Goal: Contribute content: Add original content to the website for others to see

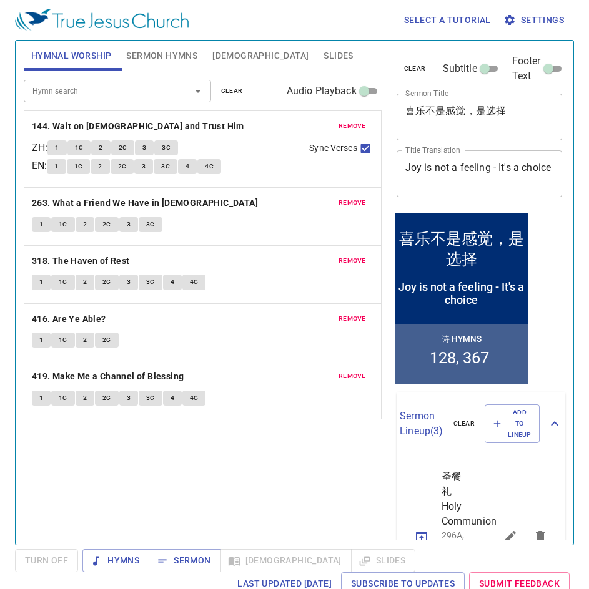
click at [242, 97] on button "clear" at bounding box center [232, 91] width 37 height 15
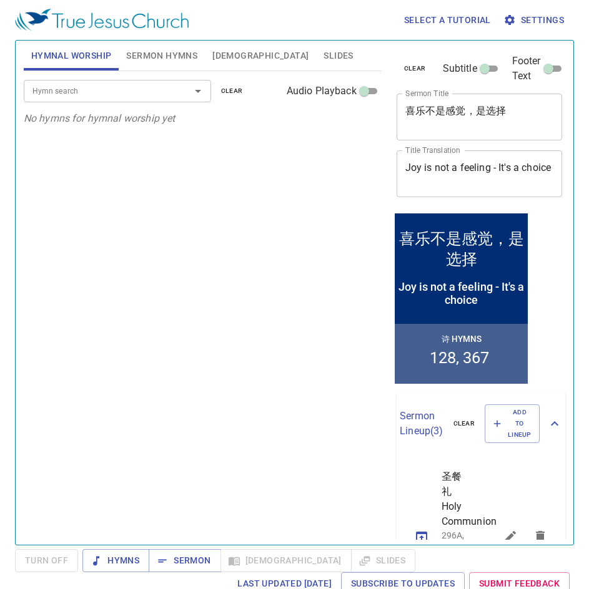
click at [133, 101] on div "Hymn search" at bounding box center [117, 91] width 187 height 22
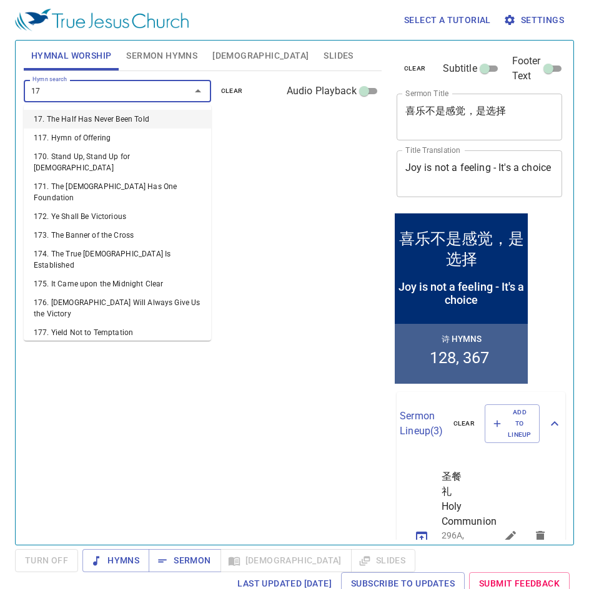
type input "176"
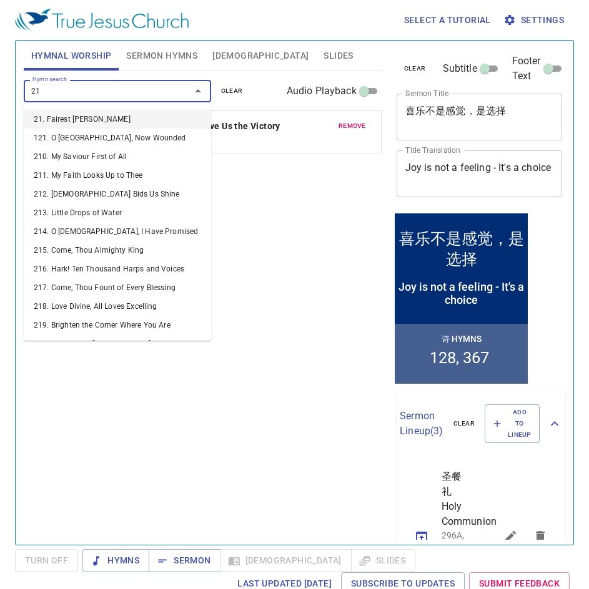
type input "218"
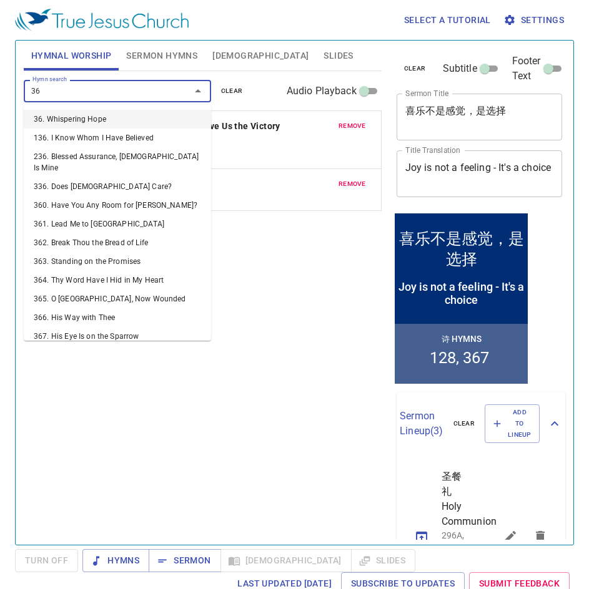
type input "363"
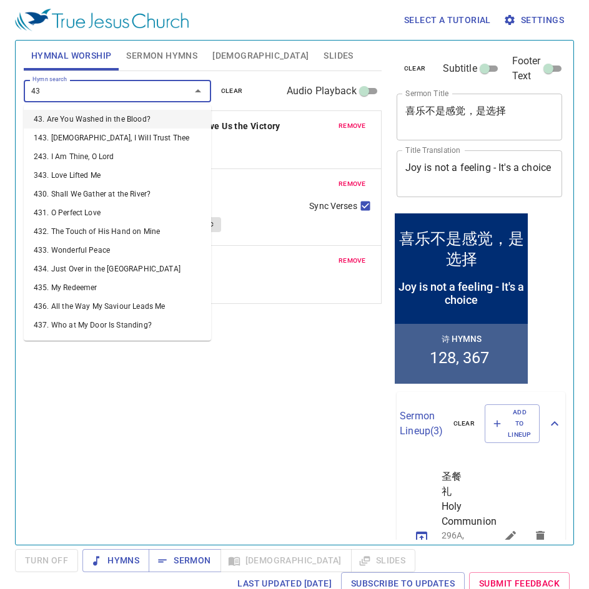
type input "434"
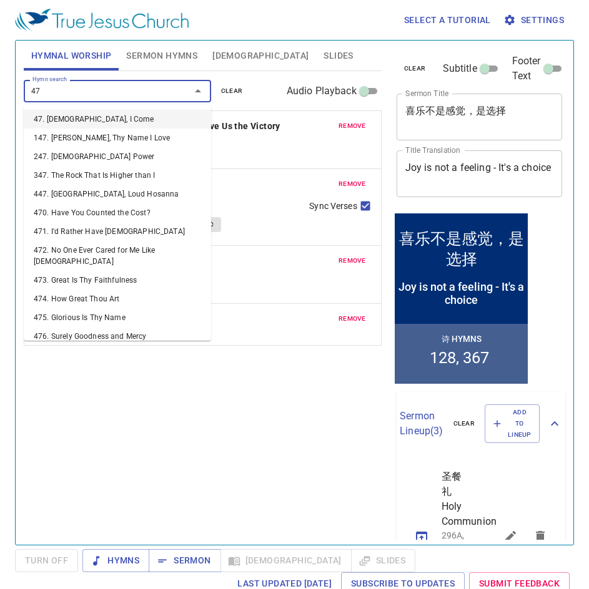
type input "471"
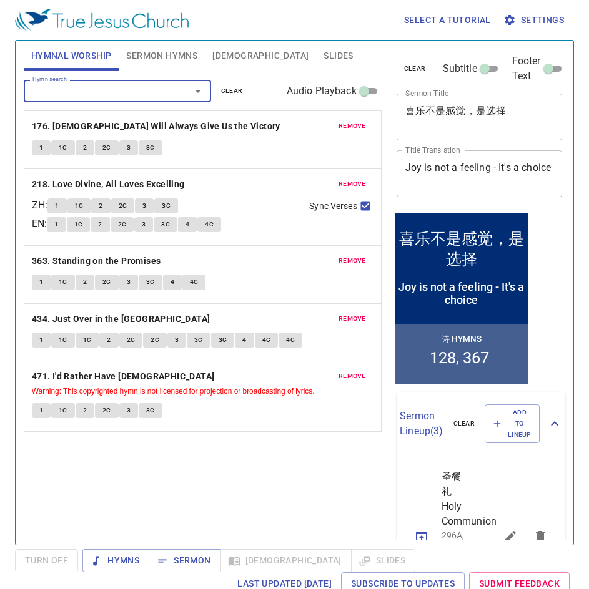
click at [169, 54] on span "Sermon Hymns" at bounding box center [161, 56] width 71 height 16
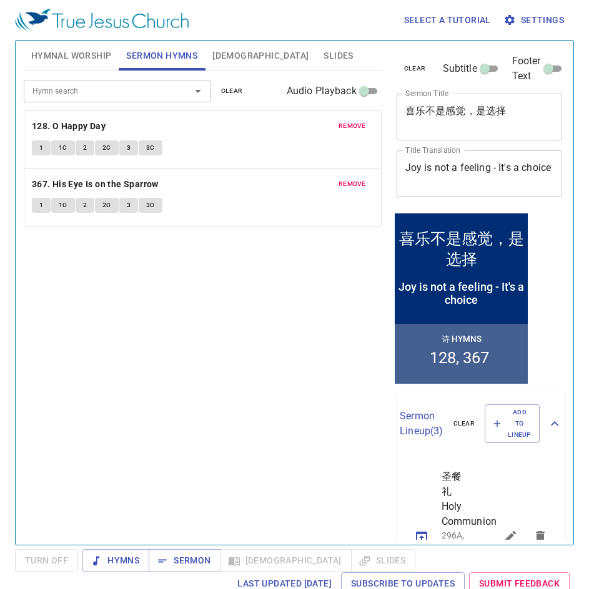
click at [237, 91] on span "clear" at bounding box center [232, 91] width 22 height 11
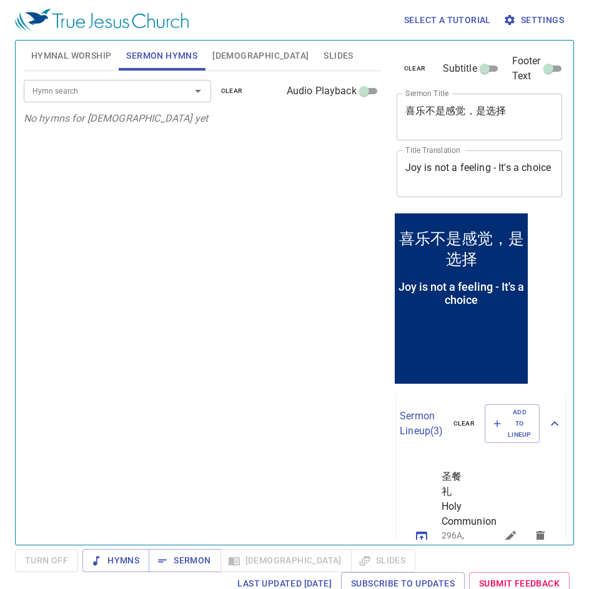
click at [316, 67] on button "Slides" at bounding box center [338, 56] width 44 height 30
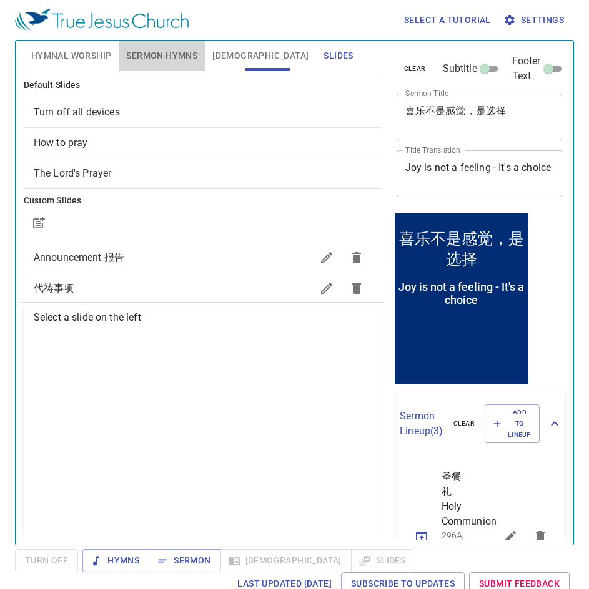
click at [147, 56] on span "Sermon Hymns" at bounding box center [161, 56] width 71 height 16
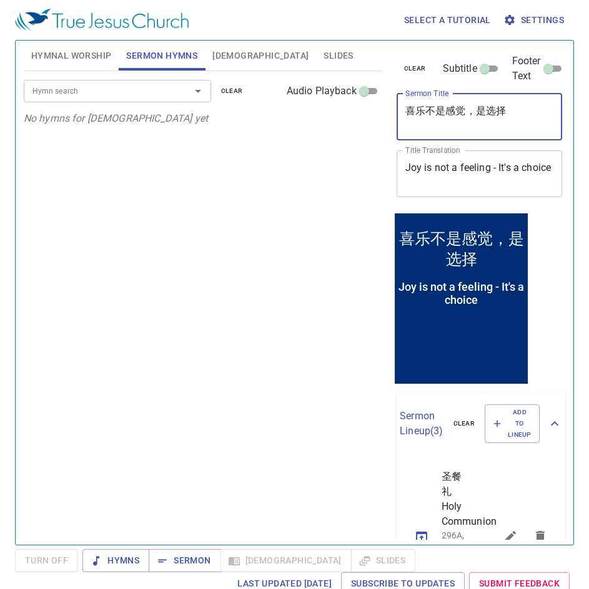
click at [498, 109] on textarea "喜乐不是感觉，是选择" at bounding box center [479, 117] width 149 height 24
drag, startPoint x: 518, startPoint y: 109, endPoint x: 354, endPoint y: 112, distance: 164.2
click at [354, 112] on div "Hymnal Worship Sermon Hymns Bible Slides Hymn search Hymn search clear Audio Pl…" at bounding box center [294, 288] width 551 height 504
drag, startPoint x: 445, startPoint y: 184, endPoint x: 216, endPoint y: 150, distance: 231.0
click at [216, 150] on div "Hymnal Worship Sermon Hymns Bible Slides Hymn search Hymn search clear Audio Pl…" at bounding box center [294, 288] width 551 height 504
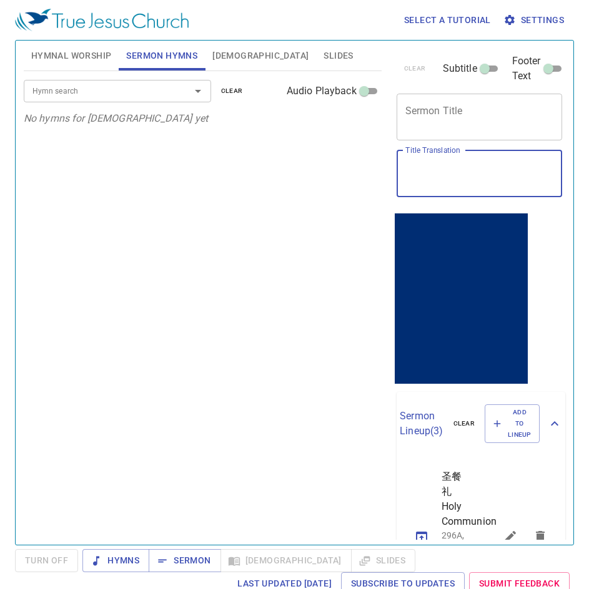
click at [155, 101] on div "Hymn search" at bounding box center [117, 91] width 187 height 22
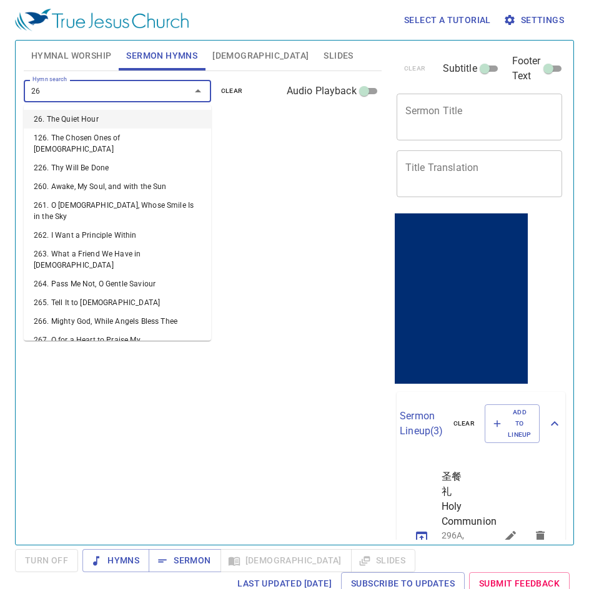
type input "264"
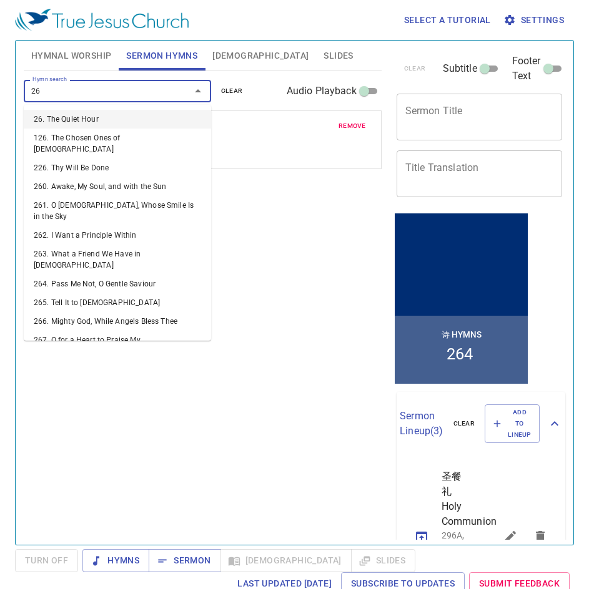
type input "265"
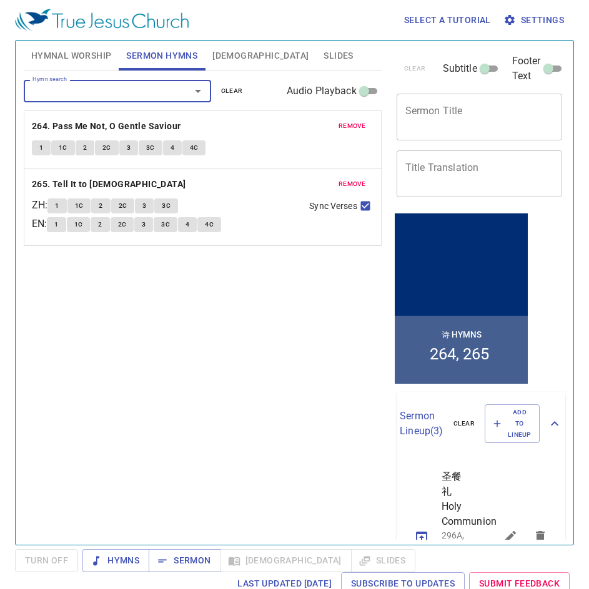
click at [526, 190] on div "x Title Translation" at bounding box center [479, 173] width 166 height 47
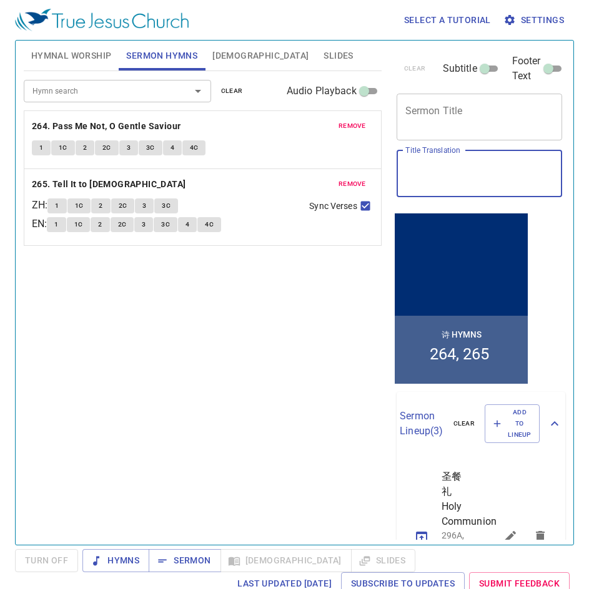
click at [494, 170] on textarea "Title Translation" at bounding box center [479, 174] width 149 height 24
click at [446, 119] on textarea "Sermon Title" at bounding box center [479, 117] width 149 height 24
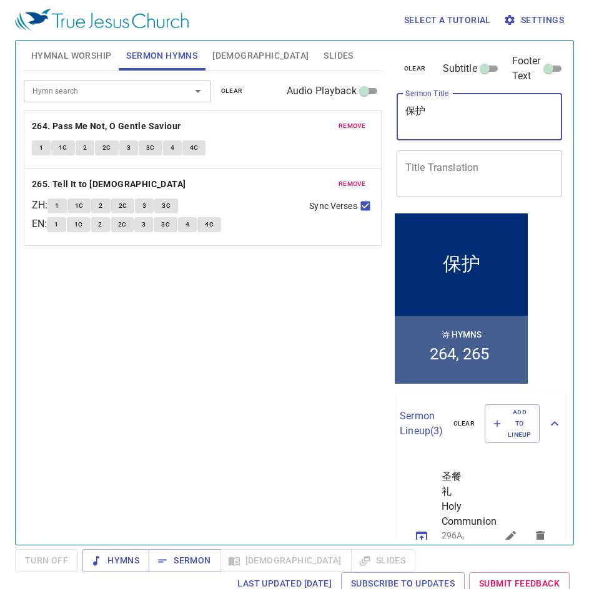
type textarea "保"
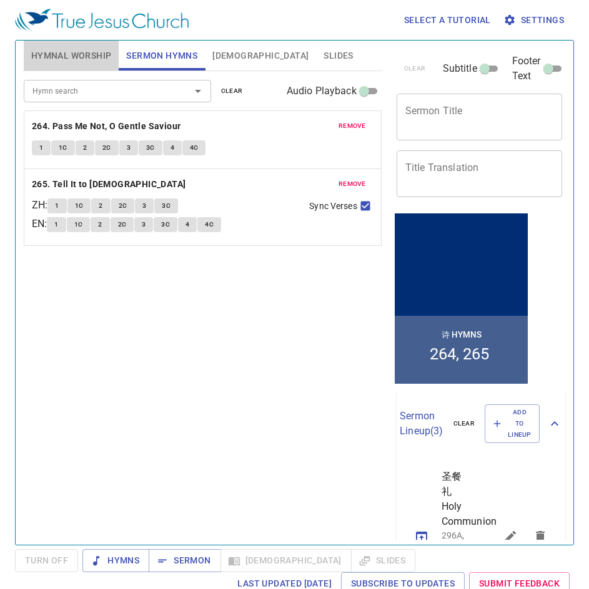
click at [87, 66] on button "Hymnal Worship" at bounding box center [72, 56] width 96 height 30
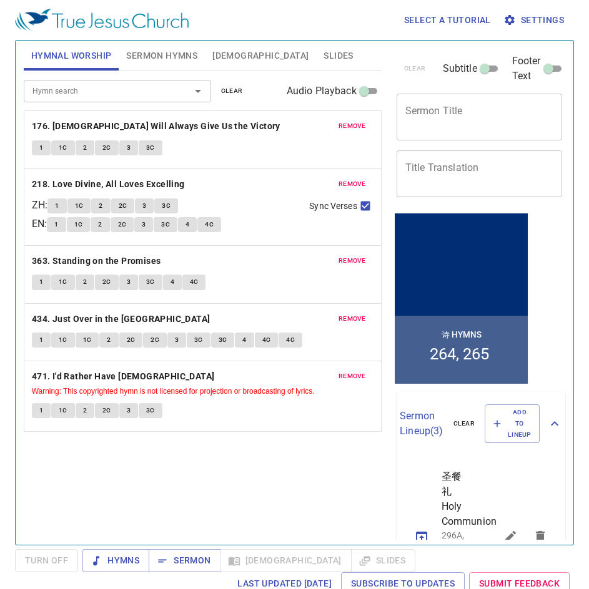
click at [323, 61] on span "Slides" at bounding box center [337, 56] width 29 height 16
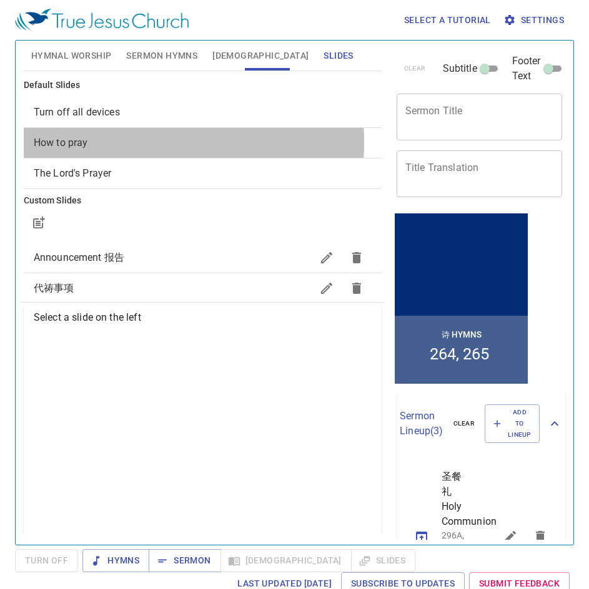
drag, startPoint x: 97, startPoint y: 142, endPoint x: 236, endPoint y: 170, distance: 142.0
click at [97, 142] on span "How to pray" at bounding box center [203, 142] width 338 height 15
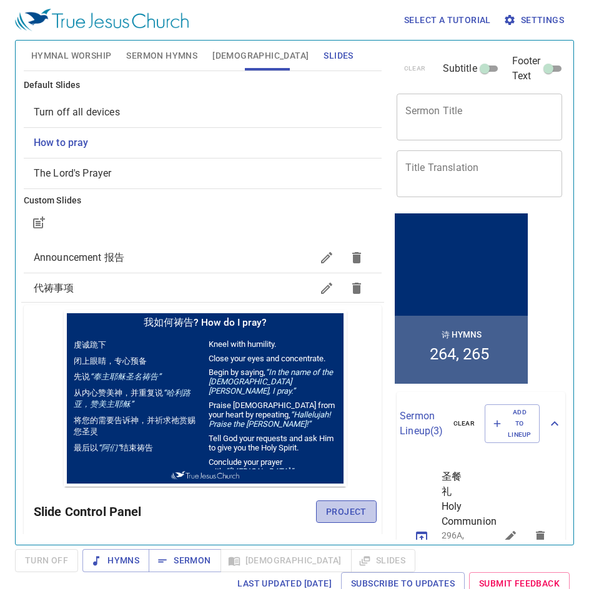
click at [352, 510] on span "Project" at bounding box center [346, 512] width 41 height 16
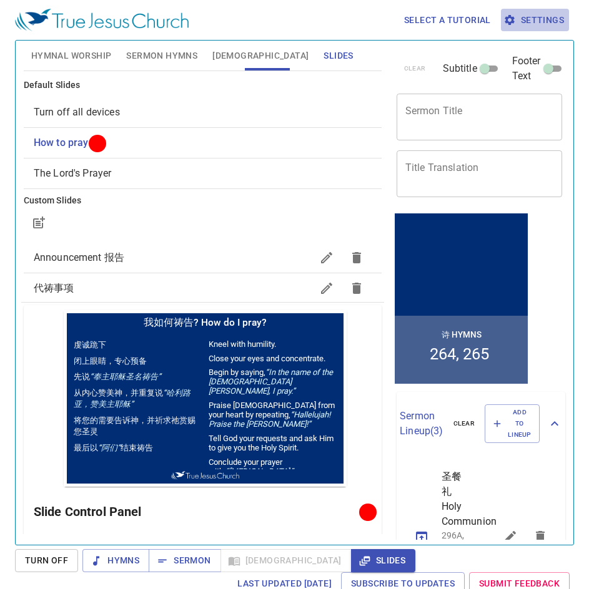
click at [541, 24] on span "Settings" at bounding box center [535, 20] width 58 height 16
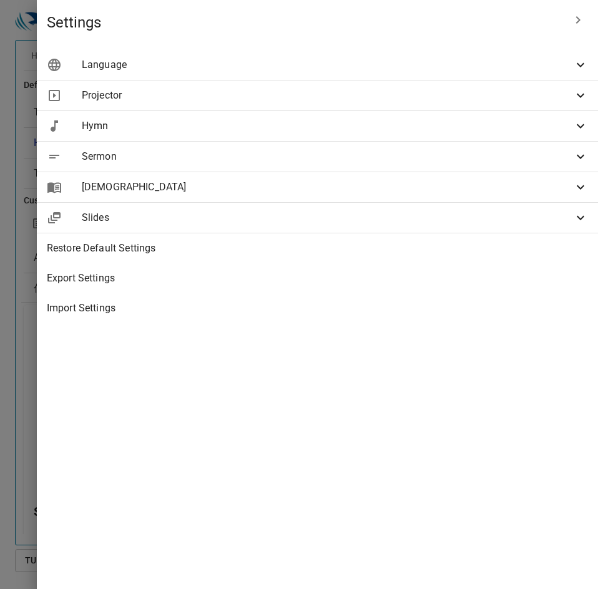
click at [441, 71] on span "Language" at bounding box center [327, 64] width 491 height 15
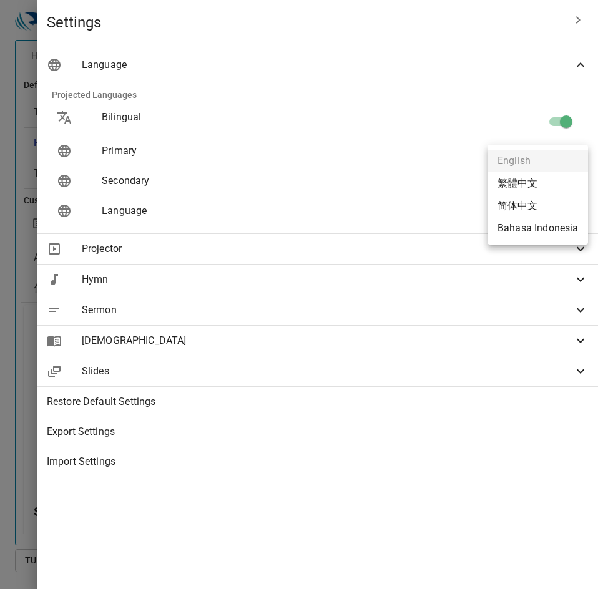
click at [534, 192] on body "Select a tutorial Settings Hymnal Worship Sermon Hymns Bible Slides Hymn search…" at bounding box center [299, 294] width 598 height 589
click at [534, 229] on li "Bahasa Indonesia" at bounding box center [538, 228] width 101 height 22
type input "id"
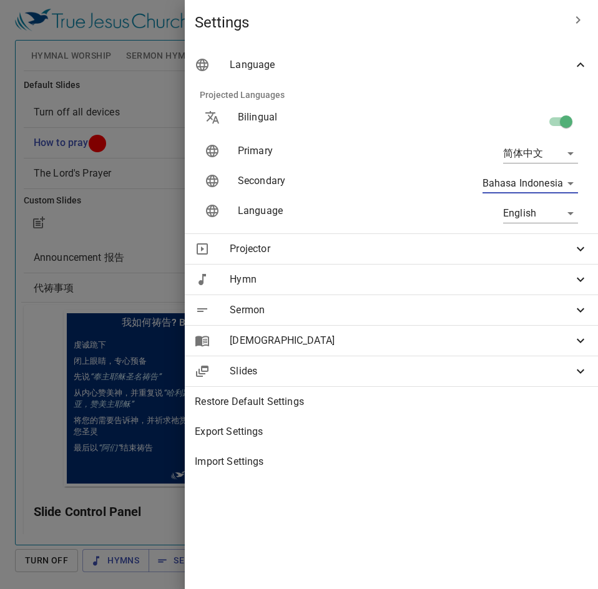
click at [154, 159] on div at bounding box center [299, 294] width 598 height 589
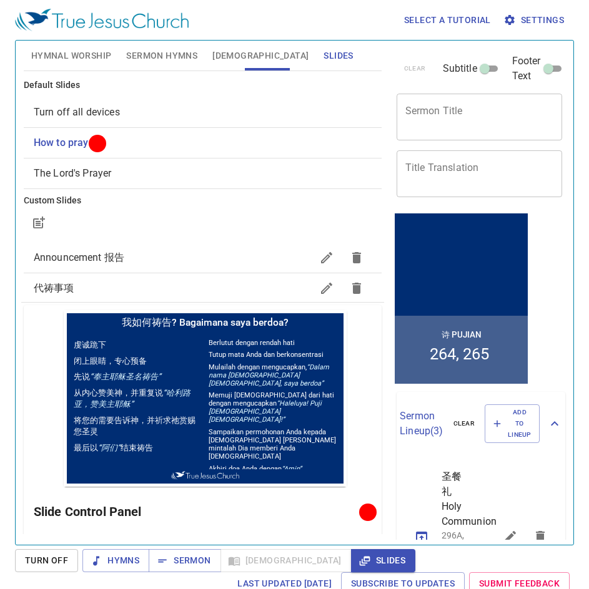
click at [426, 119] on textarea "Sermon Title" at bounding box center [479, 117] width 149 height 24
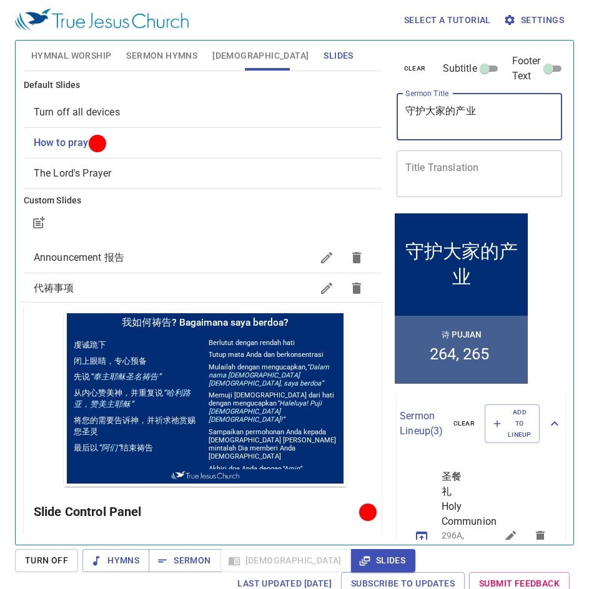
type textarea "守护大家的产业"
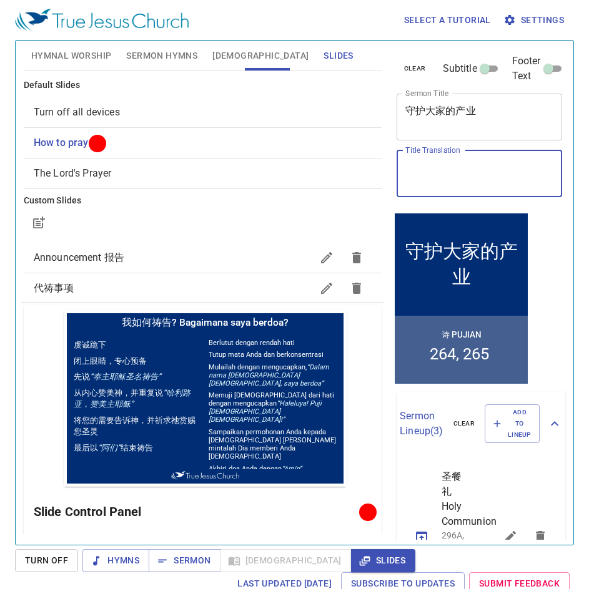
click at [464, 179] on textarea "Title Translation" at bounding box center [479, 174] width 149 height 24
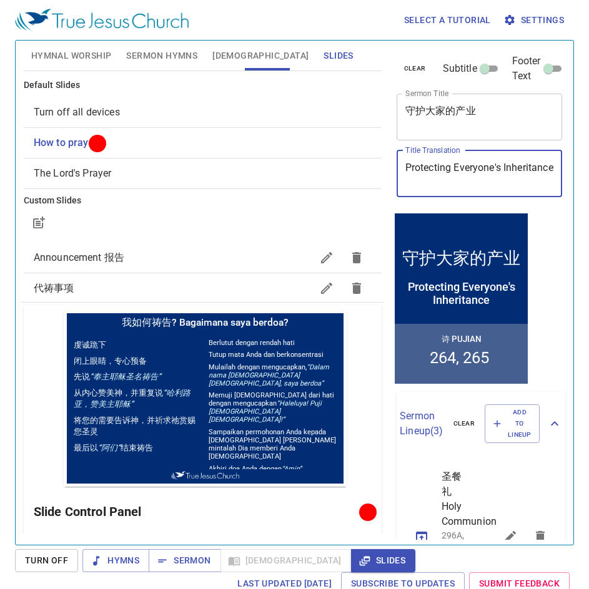
type textarea "Protecting Everyone's Inheritance"
click at [477, 205] on div "clear Subtitle Footer Text Sermon Title 守护大家的产业 x Sermon Title Title Translatio…" at bounding box center [478, 126] width 174 height 170
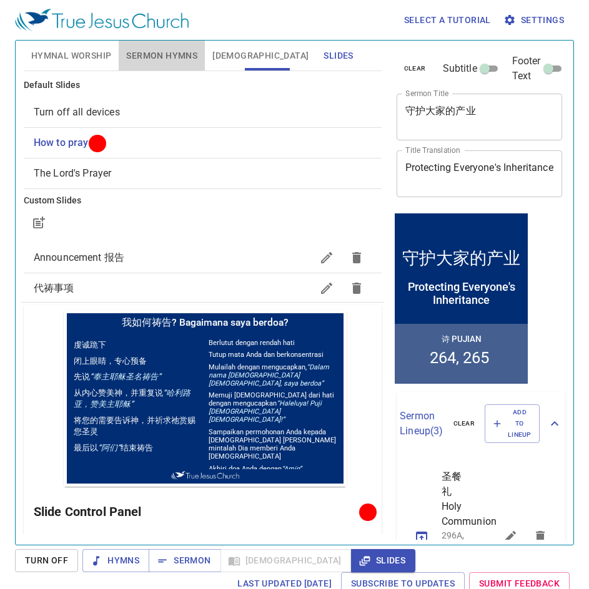
click at [157, 62] on span "Sermon Hymns" at bounding box center [161, 56] width 71 height 16
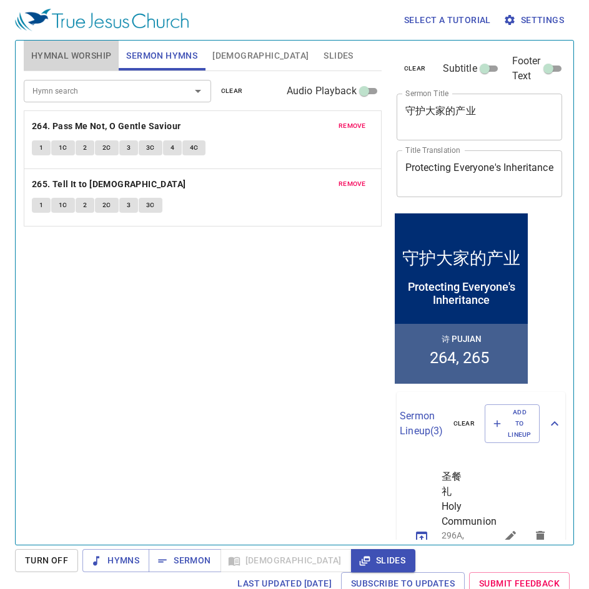
click at [65, 55] on span "Hymnal Worship" at bounding box center [71, 56] width 81 height 16
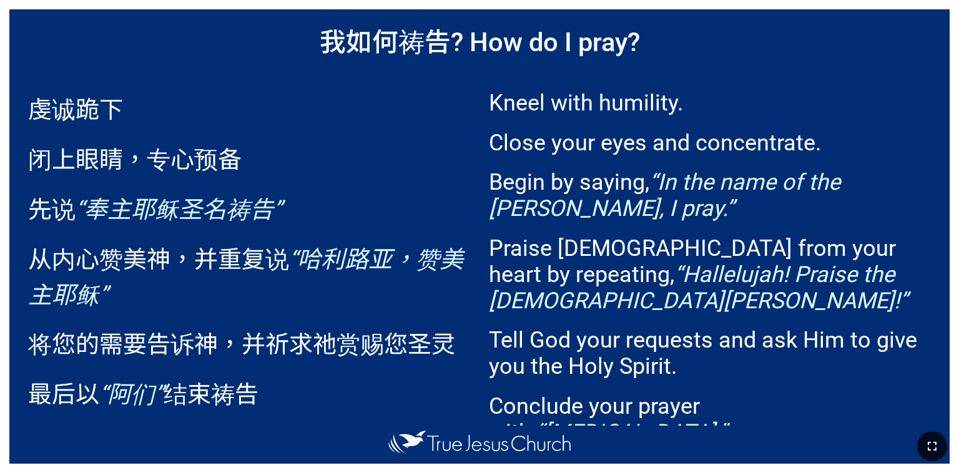
click at [940, 453] on button "button" at bounding box center [932, 446] width 30 height 30
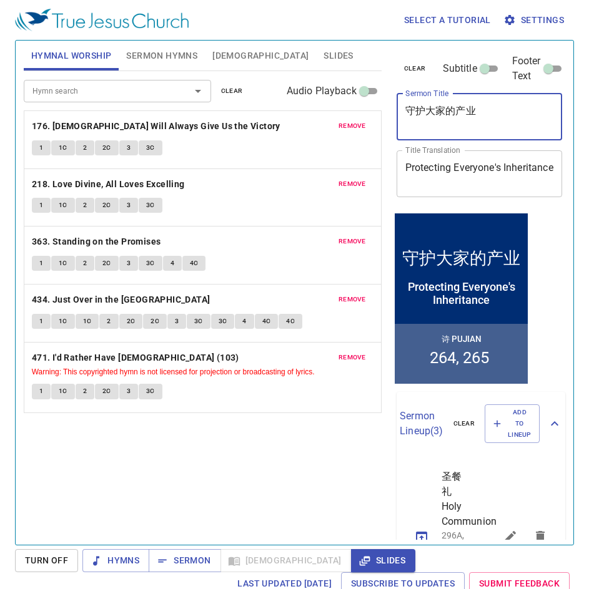
drag, startPoint x: 479, startPoint y: 109, endPoint x: 332, endPoint y: 113, distance: 147.4
click at [332, 113] on div "Hymnal Worship Sermon Hymns Bible Slides Hymn search Hymn search clear Audio Pl…" at bounding box center [294, 288] width 551 height 504
click at [514, 170] on textarea "Protecting Everyone's Inheritance" at bounding box center [479, 174] width 149 height 24
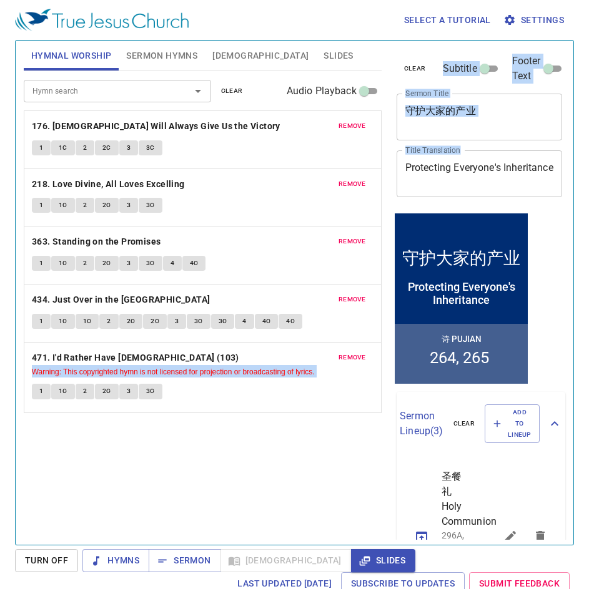
drag, startPoint x: 440, startPoint y: 177, endPoint x: 335, endPoint y: 142, distance: 110.8
click at [335, 142] on div "Hymnal Worship Sermon Hymns Bible Slides Hymn search Hymn search clear Audio Pl…" at bounding box center [294, 288] width 551 height 504
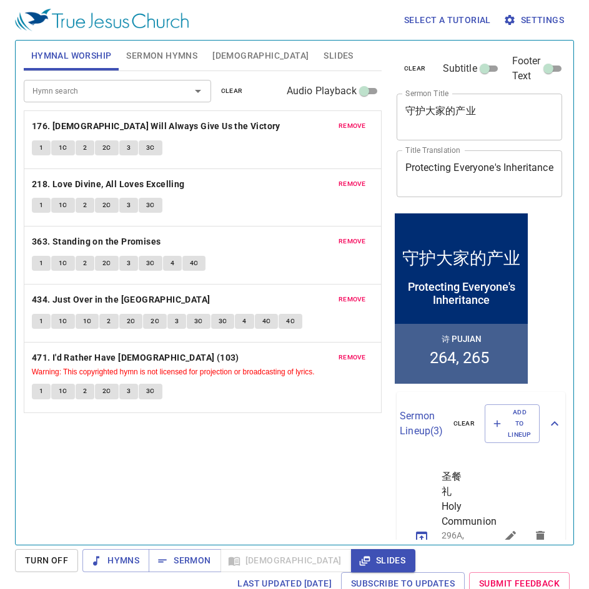
click at [490, 208] on div "clear Subtitle Footer Text Sermon Title 守护大家的产业 x Sermon Title Title Translatio…" at bounding box center [478, 126] width 174 height 170
drag, startPoint x: 450, startPoint y: 177, endPoint x: 383, endPoint y: 162, distance: 69.1
click at [383, 162] on div "Hymnal Worship Sermon Hymns Bible Slides Hymn search Hymn search clear Audio Pl…" at bounding box center [294, 288] width 551 height 504
click at [514, 165] on textarea "Protecting Everyone's Inheritance" at bounding box center [479, 174] width 149 height 24
click at [323, 52] on span "Slides" at bounding box center [337, 56] width 29 height 16
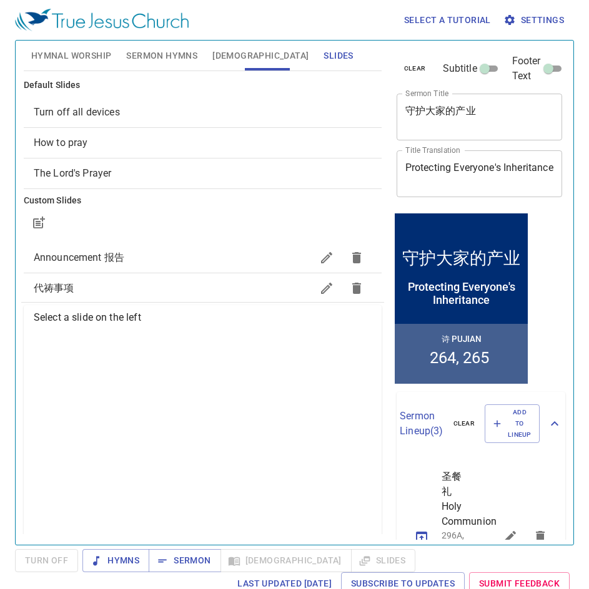
click at [186, 130] on div "How to pray" at bounding box center [203, 143] width 358 height 30
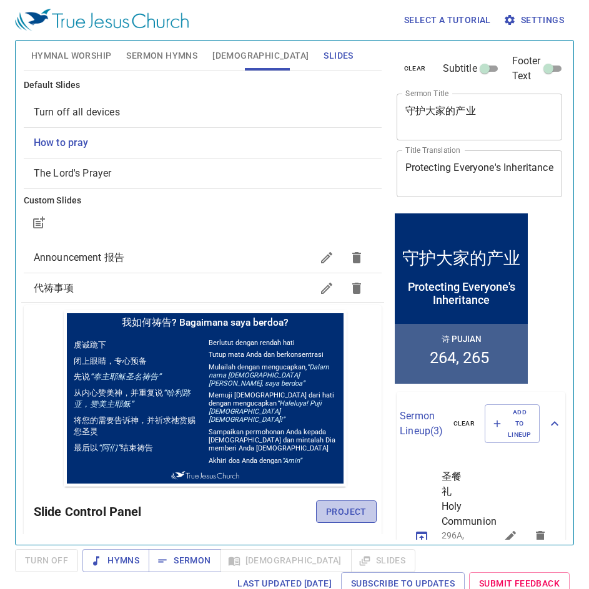
click at [326, 508] on span "Project" at bounding box center [346, 512] width 41 height 16
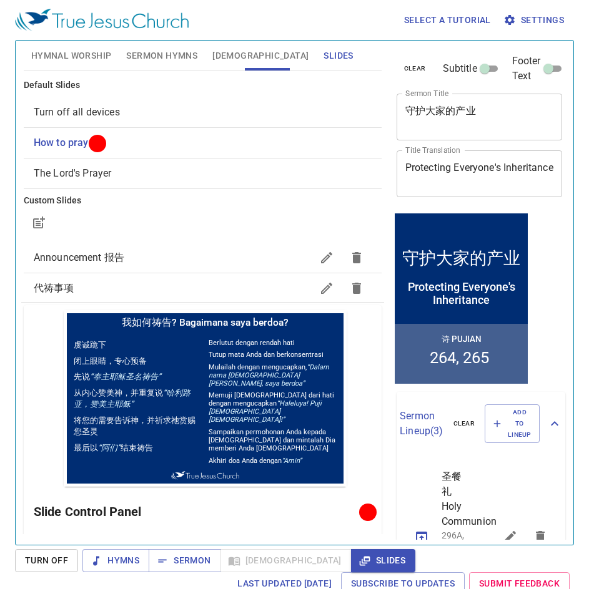
click at [159, 64] on button "Sermon Hymns" at bounding box center [162, 56] width 86 height 30
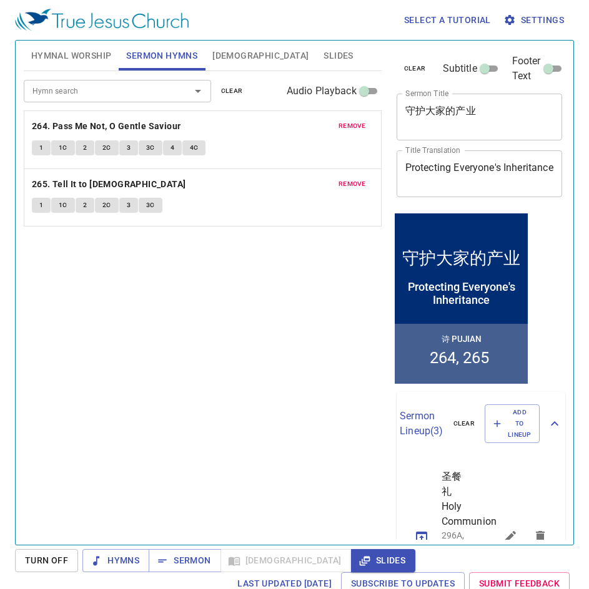
click at [81, 49] on span "Hymnal Worship" at bounding box center [71, 56] width 81 height 16
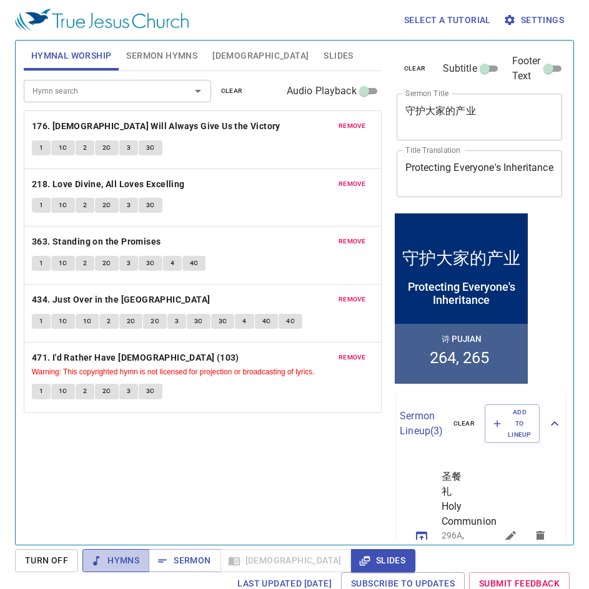
click at [116, 556] on span "Hymns" at bounding box center [115, 561] width 47 height 16
click at [36, 144] on button "1" at bounding box center [41, 147] width 19 height 15
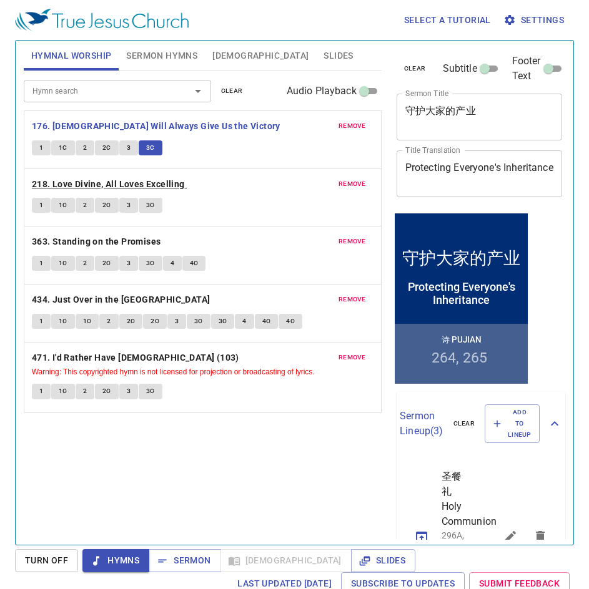
click at [77, 188] on b "218. Love Divine, All Loves Excelling" at bounding box center [108, 185] width 153 height 16
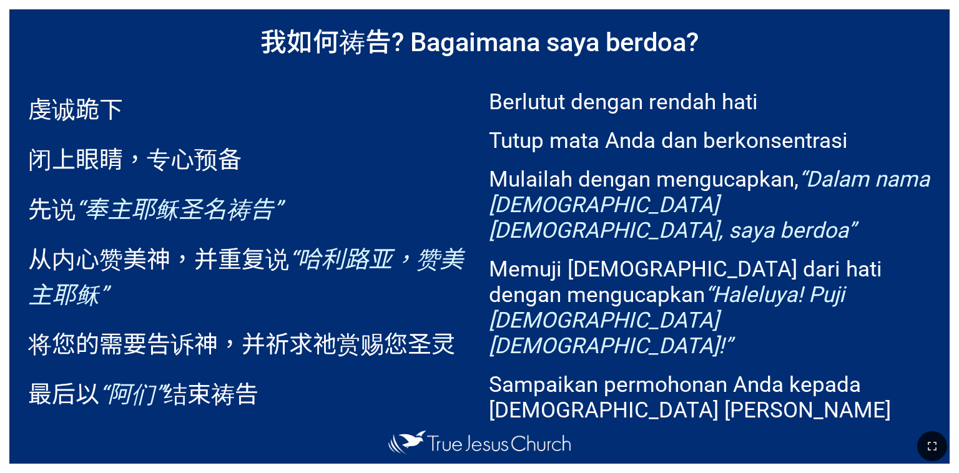
click at [933, 450] on icon "button" at bounding box center [932, 446] width 15 height 15
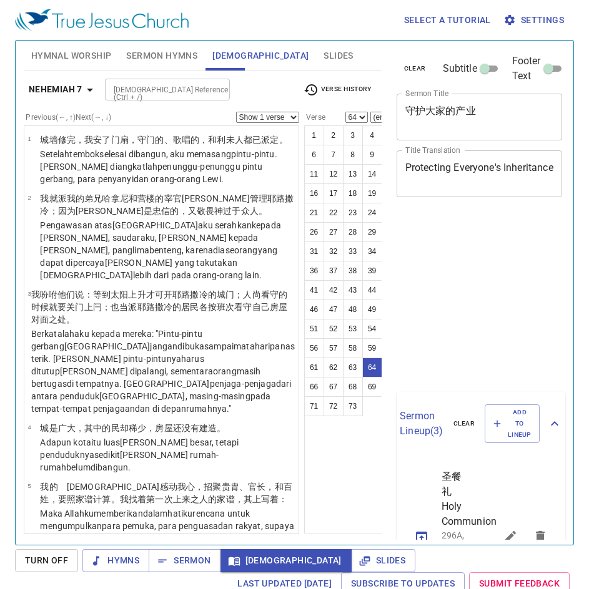
select select "64"
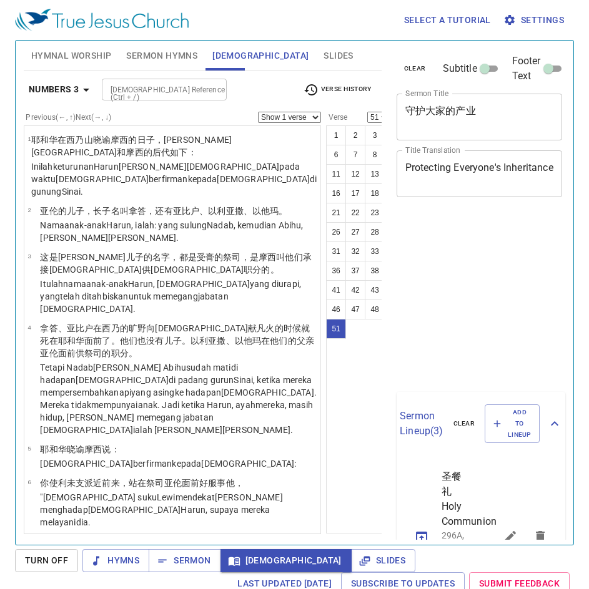
select select "51"
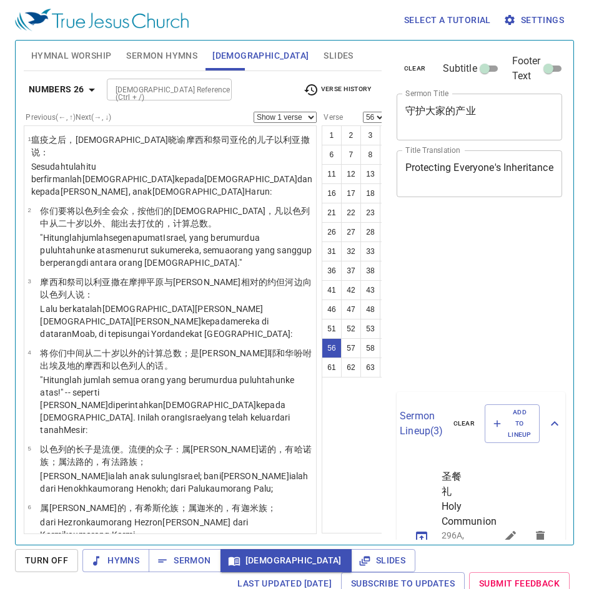
select select "56"
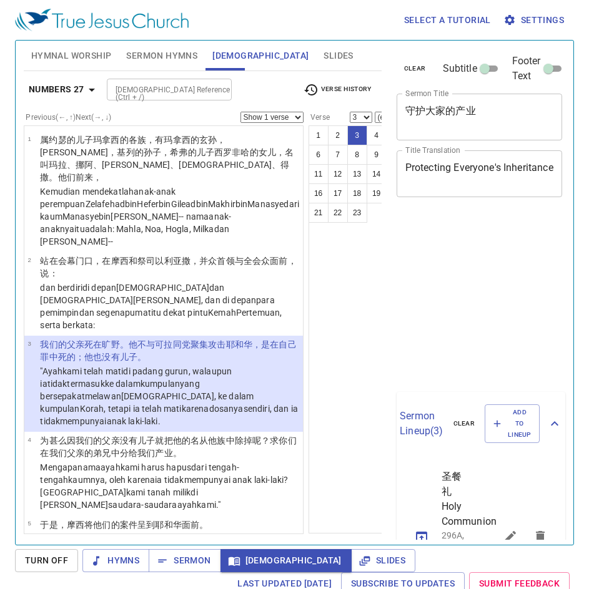
select select "3"
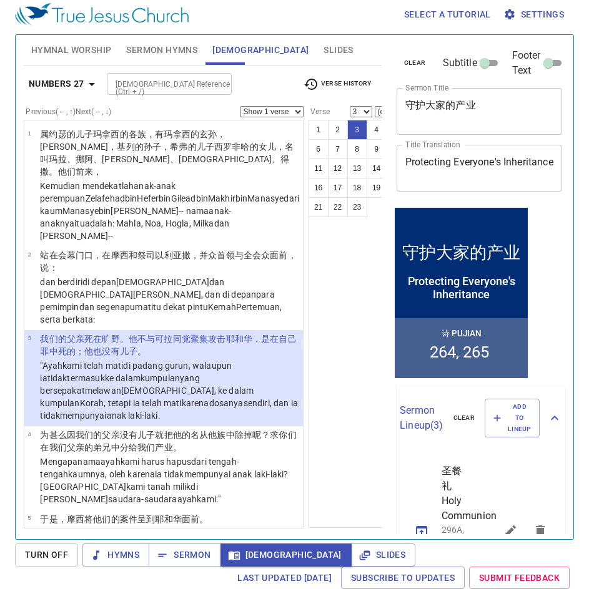
scroll to position [25, 0]
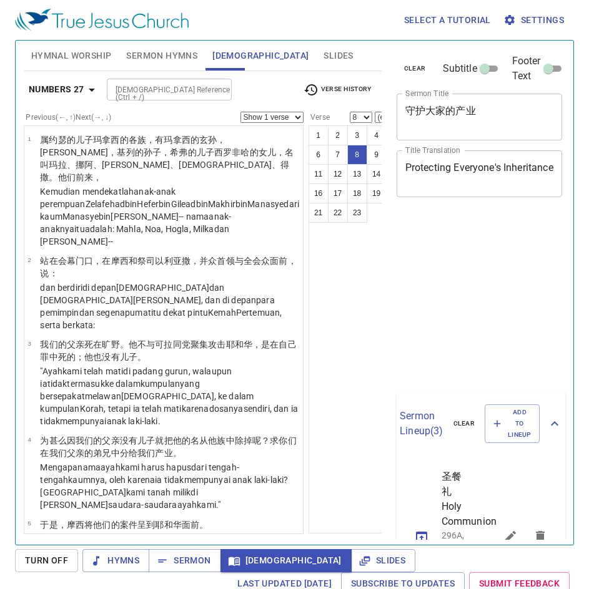
select select "8"
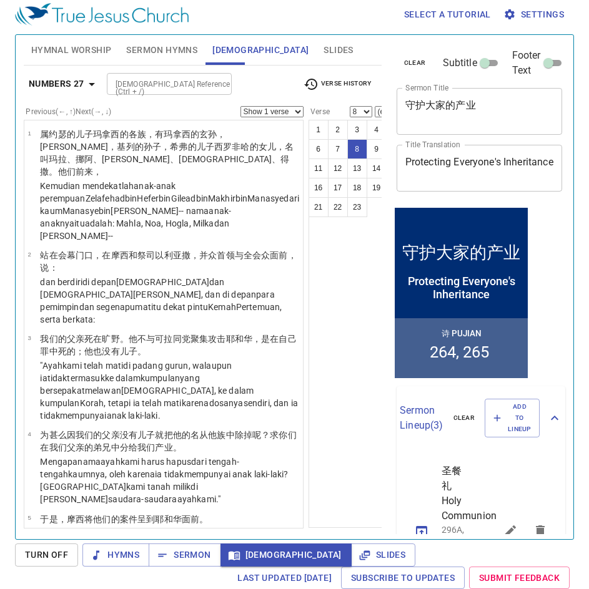
click at [351, 314] on div "1 2 3 4 5 6 7 8 9 10 11 12 13 14 15 16 17 18 19 20 21 22 23" at bounding box center [357, 324] width 98 height 408
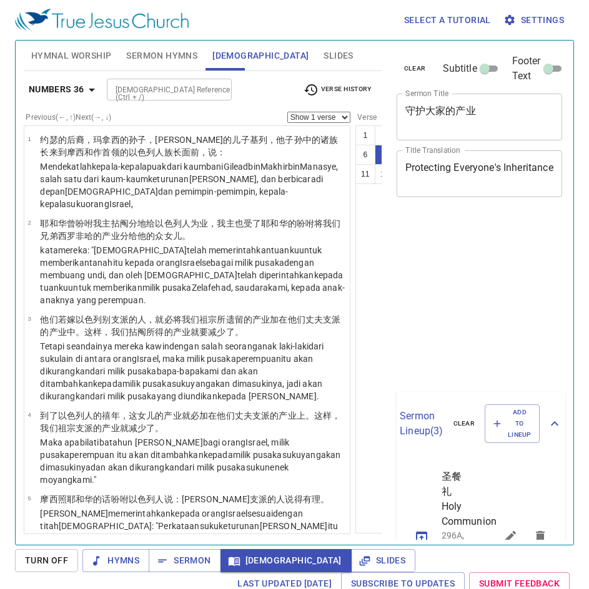
select select "7"
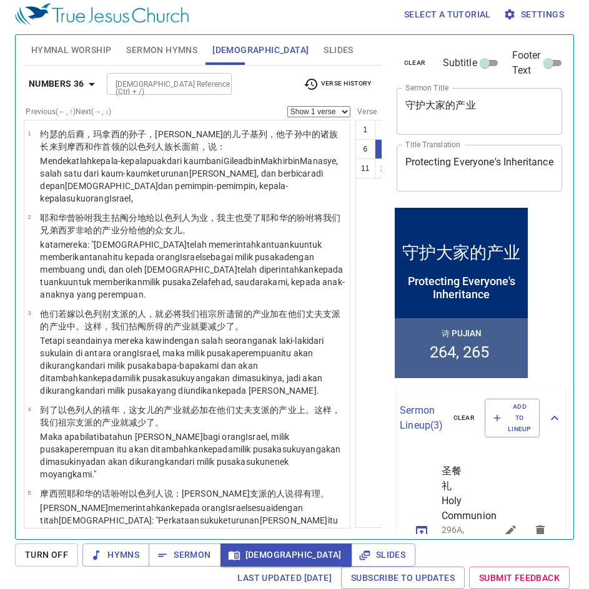
scroll to position [570, 0]
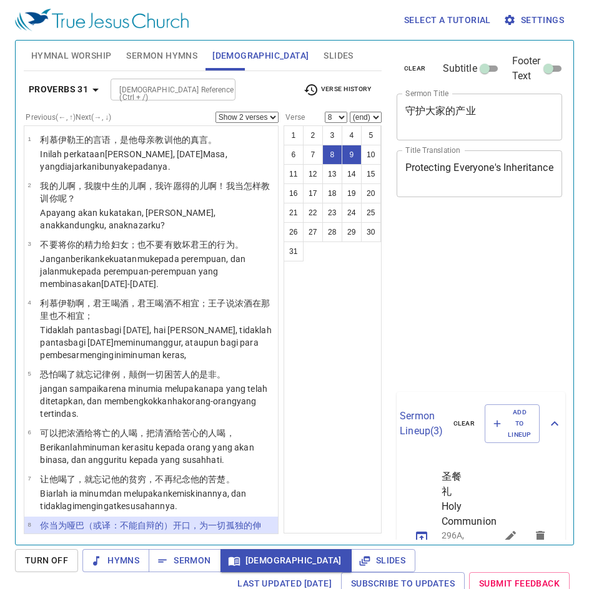
select select "2"
select select "8"
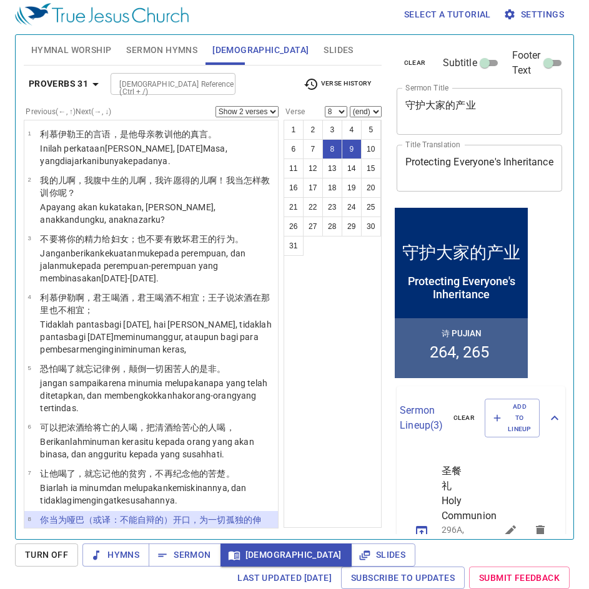
scroll to position [217, 0]
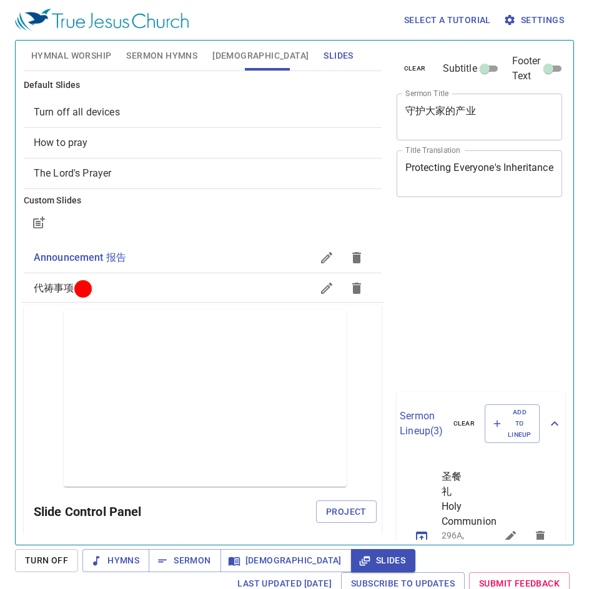
scroll to position [6, 0]
